Goal: Information Seeking & Learning: Learn about a topic

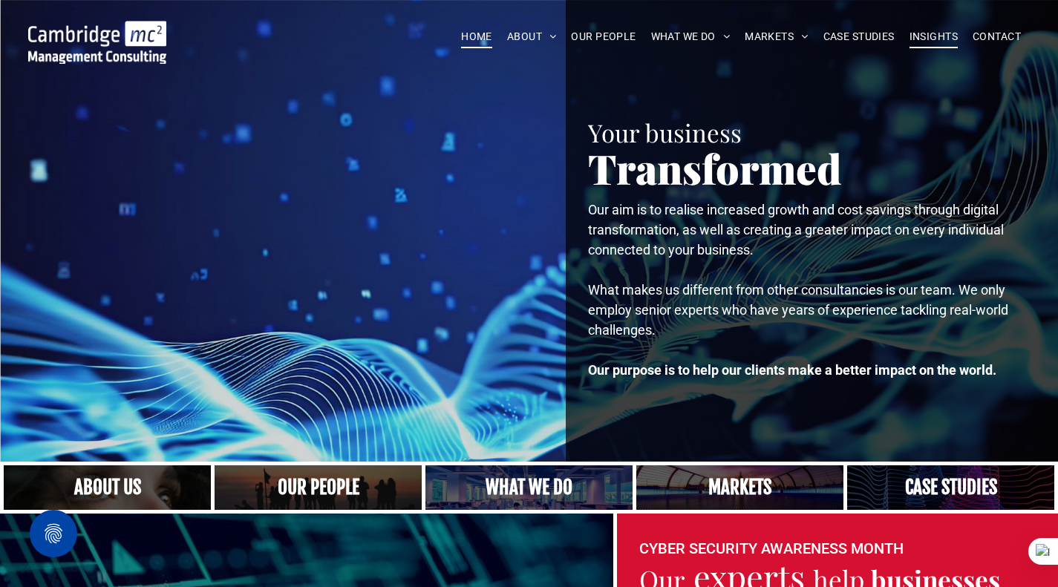
click at [935, 42] on span "INSIGHTS" at bounding box center [933, 36] width 48 height 23
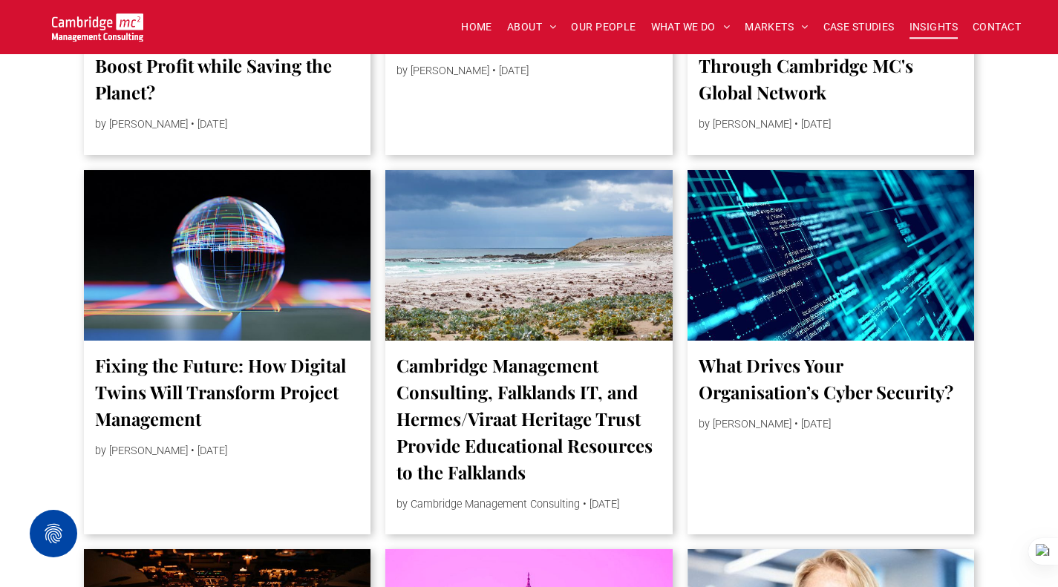
scroll to position [1707, 0]
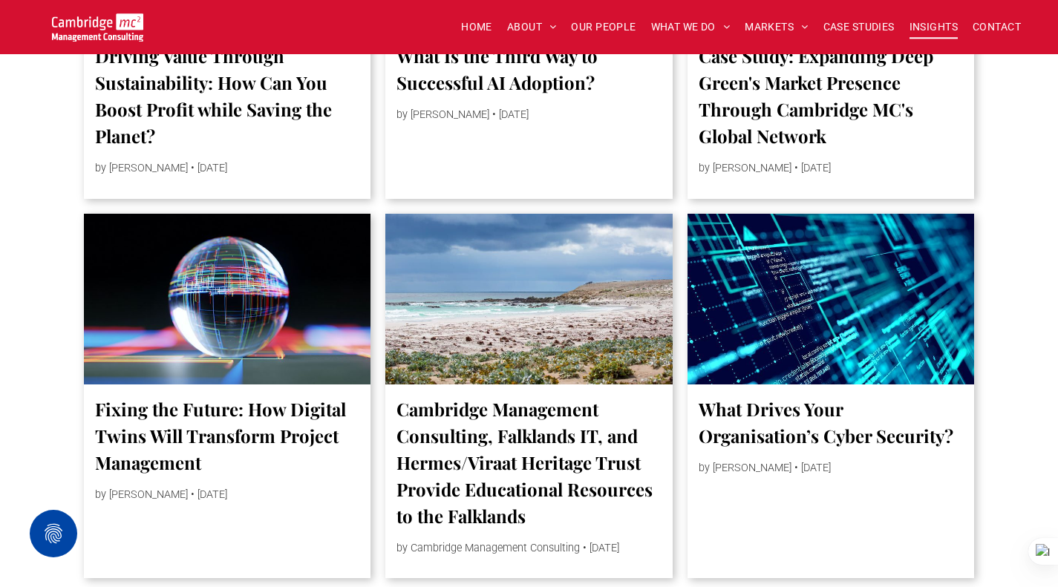
click at [201, 287] on div at bounding box center [227, 299] width 304 height 181
